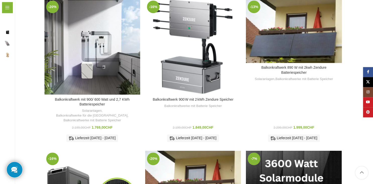
scroll to position [230, 0]
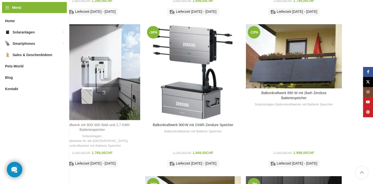
click at [93, 125] on link "Balkonkraftwerk mit 900/ 600 Watt und 2,7 KWh Batteriespeicher" at bounding box center [92, 127] width 75 height 9
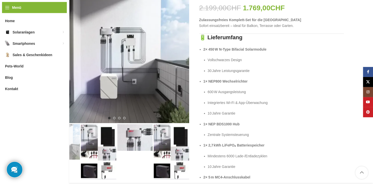
scroll to position [91, 0]
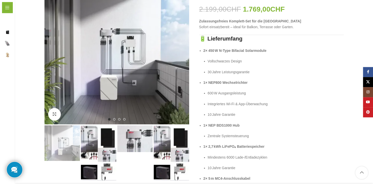
click at [186, 85] on img "1 / 4" at bounding box center [116, 51] width 145 height 145
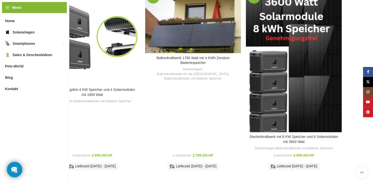
scroll to position [417, 0]
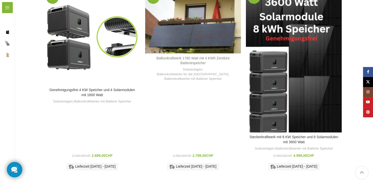
click at [196, 56] on link "Balkonkraftwerk 1780 Watt mit 4 KWh Zendure Batteriespeicher" at bounding box center [193, 60] width 73 height 9
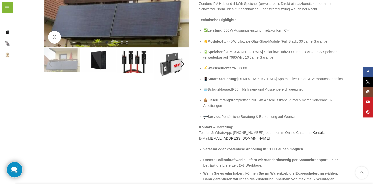
scroll to position [122, 0]
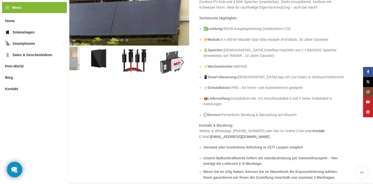
click at [272, 105] on p "📦 Lieferumfang: Komplettset inkl. 5 m Anschlusskabel 4 mal 5 meter Solarkabel &…" at bounding box center [274, 100] width 140 height 11
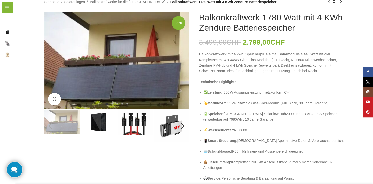
scroll to position [59, 0]
